Goal: Task Accomplishment & Management: Manage account settings

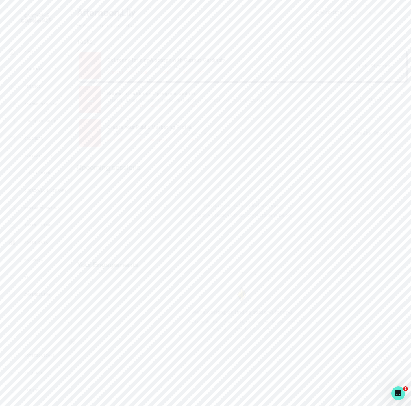
click at [35, 243] on p "Admin Data" at bounding box center [36, 242] width 24 height 5
drag, startPoint x: 117, startPoint y: 75, endPoint x: 117, endPoint y: 72, distance: 3.5
click at [117, 74] on input "Search user by name or email" at bounding box center [241, 66] width 320 height 14
paste input "[PERSON_NAME]"
type input "[PERSON_NAME]"
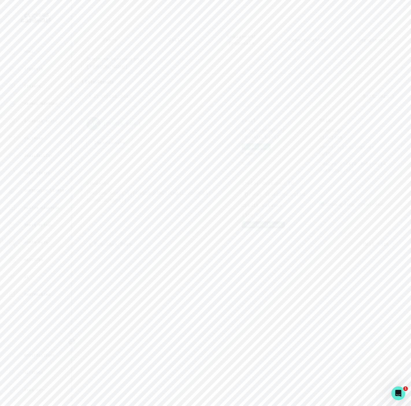
click at [254, 228] on button "Adjust credit balance" at bounding box center [262, 224] width 43 height 7
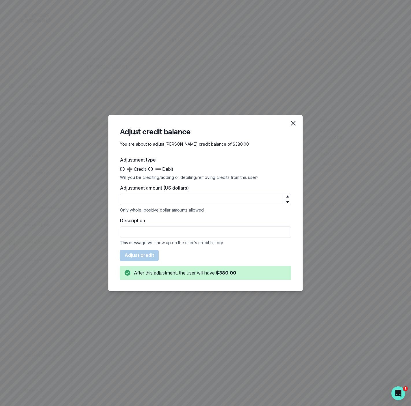
click at [123, 169] on span at bounding box center [122, 169] width 5 height 5
click at [120, 169] on input "➕ Credit" at bounding box center [120, 169] width 0 height 0
radio input "true"
click at [146, 203] on input "Adjustment amount (US dollars)" at bounding box center [205, 199] width 171 height 12
type input "95"
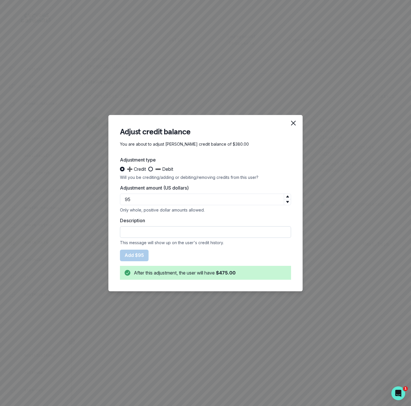
click at [152, 233] on input "Description" at bounding box center [205, 232] width 171 height 12
type input "COURTSEY CREDIT FOR MENTOR REMATCH"
click at [130, 253] on button "Add $95" at bounding box center [134, 255] width 29 height 12
